Goal: Book appointment/travel/reservation

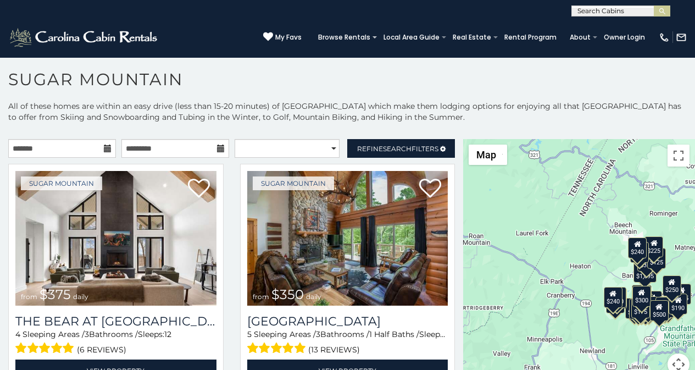
scroll to position [34, 0]
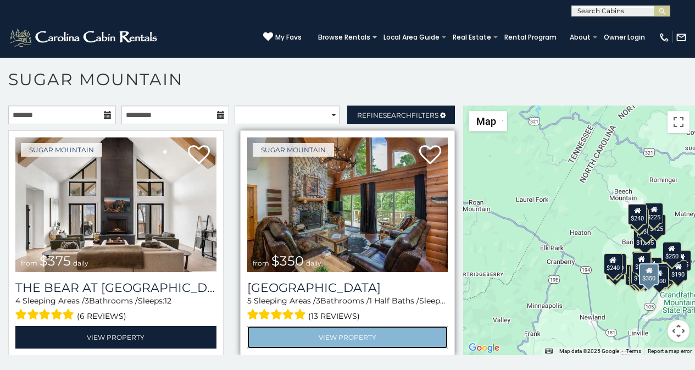
click at [262, 326] on link "View Property" at bounding box center [347, 337] width 201 height 23
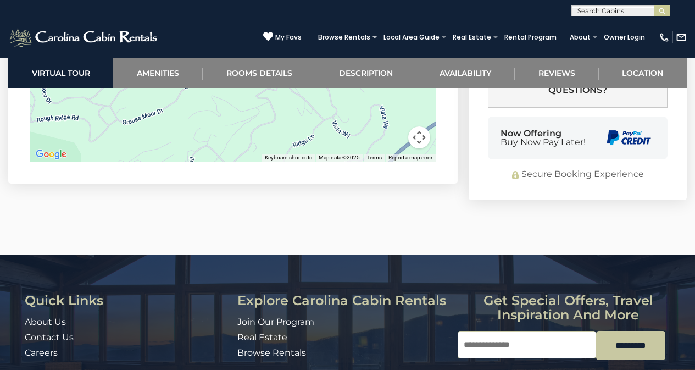
scroll to position [3141, 0]
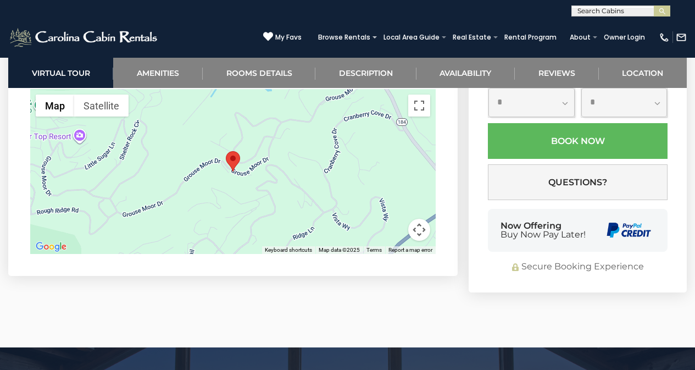
scroll to position [3027, 0]
